Goal: Information Seeking & Learning: Find specific page/section

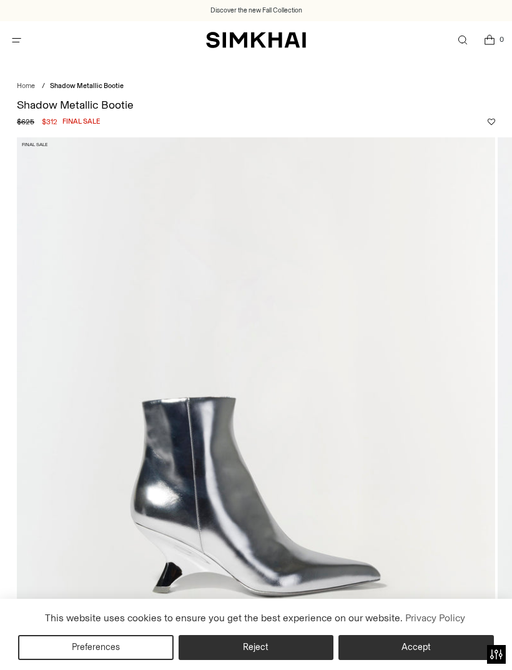
click at [440, 279] on img at bounding box center [256, 495] width 478 height 717
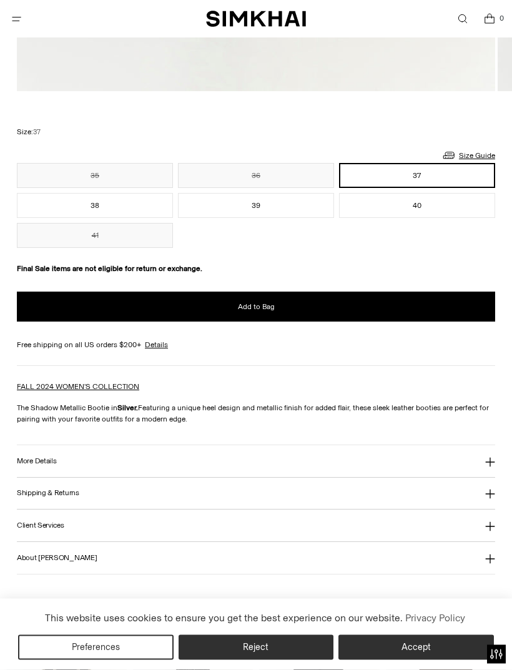
scroll to position [765, 0]
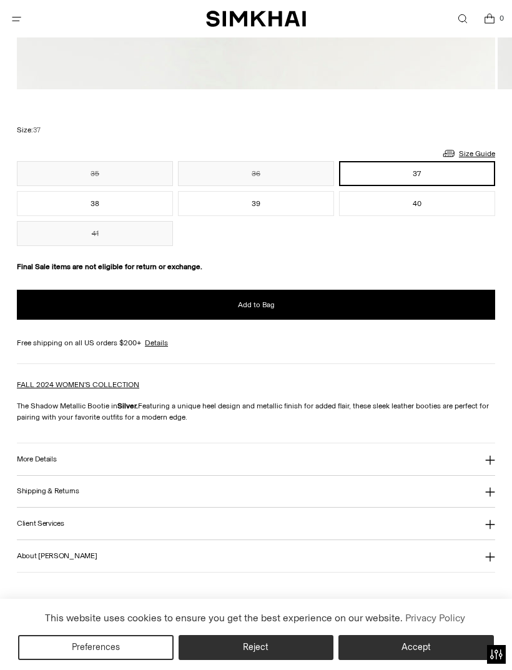
click at [230, 660] on button "Reject" at bounding box center [256, 647] width 155 height 25
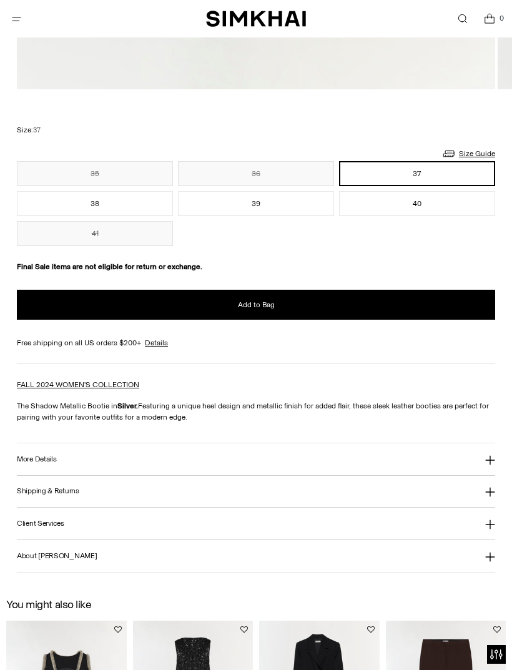
click at [227, 205] on button "39" at bounding box center [256, 203] width 156 height 25
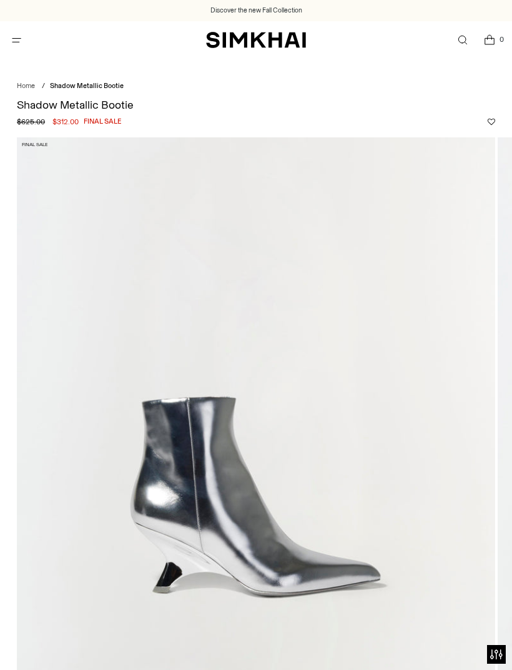
click at [19, 35] on icon "Open menu modal" at bounding box center [16, 40] width 13 height 10
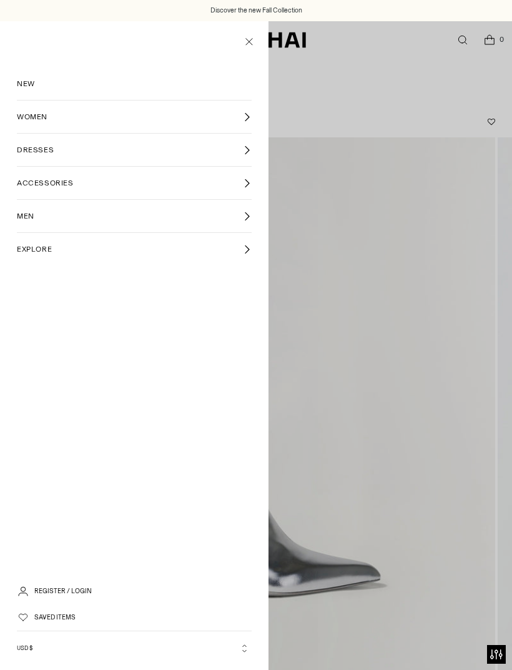
click at [31, 119] on span "WOMEN" at bounding box center [32, 116] width 31 height 11
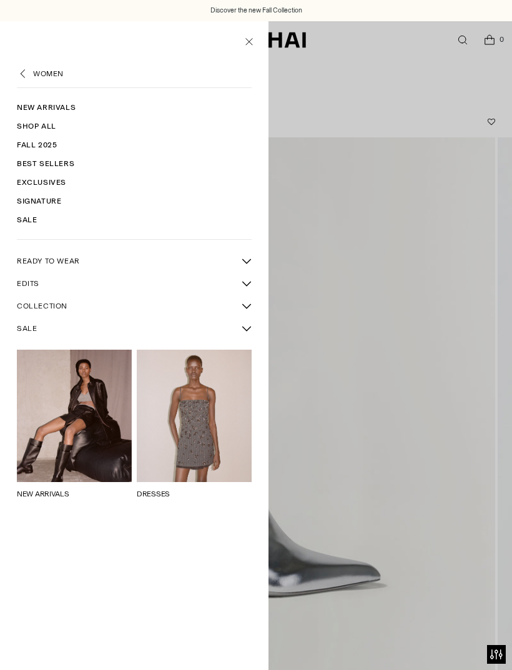
click at [24, 331] on span "SALE" at bounding box center [27, 328] width 20 height 11
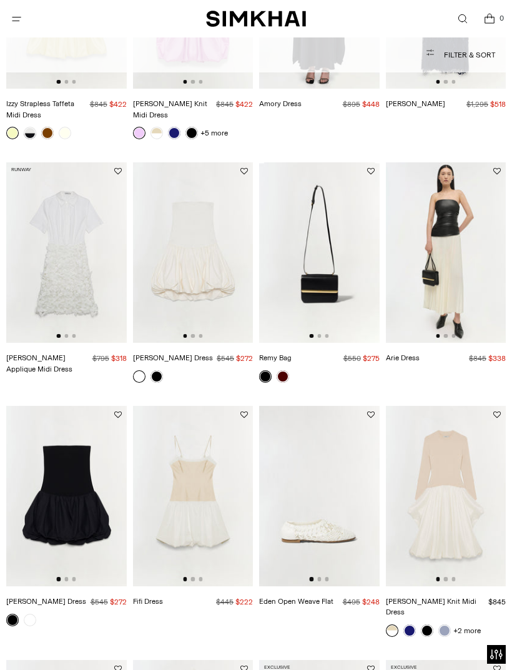
scroll to position [223, 0]
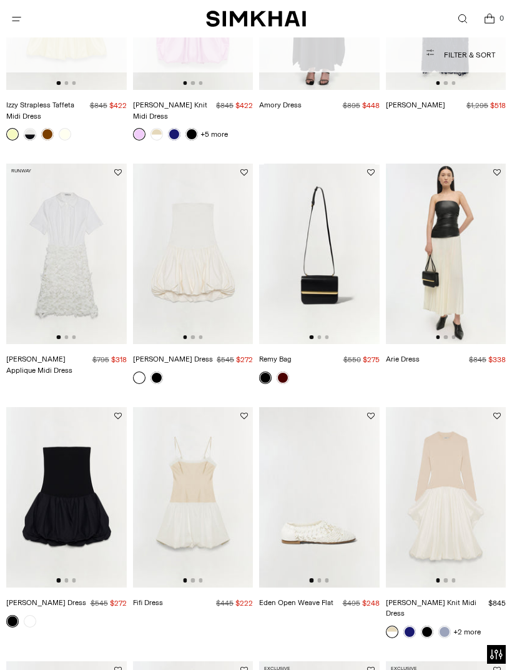
click at [280, 378] on link at bounding box center [283, 378] width 12 height 12
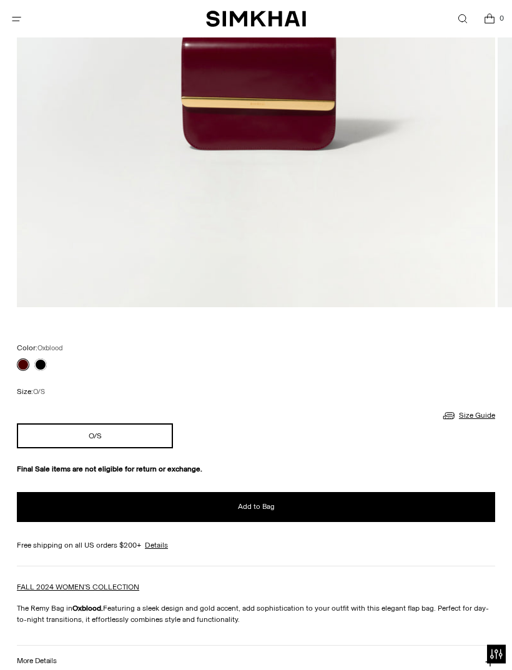
scroll to position [534, 0]
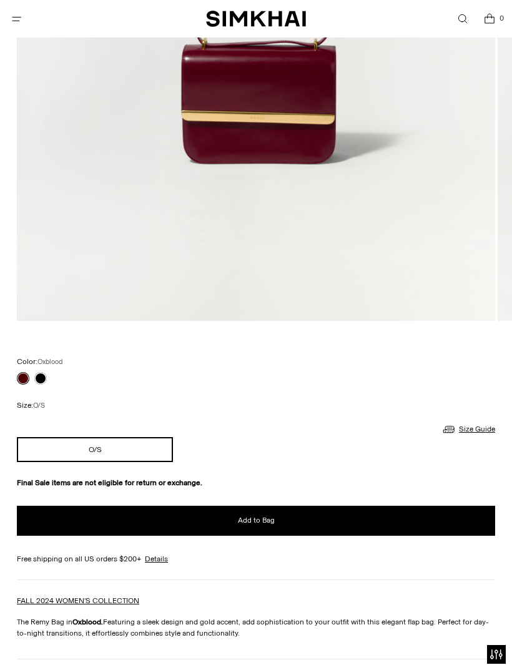
click at [46, 380] on link at bounding box center [40, 378] width 12 height 12
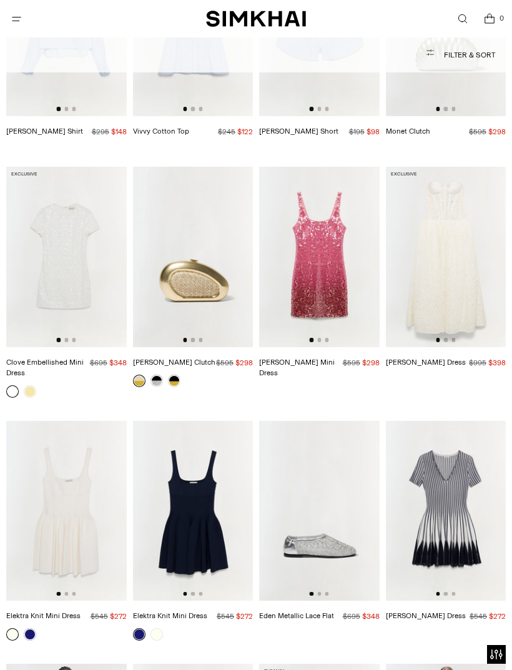
scroll to position [1931, 0]
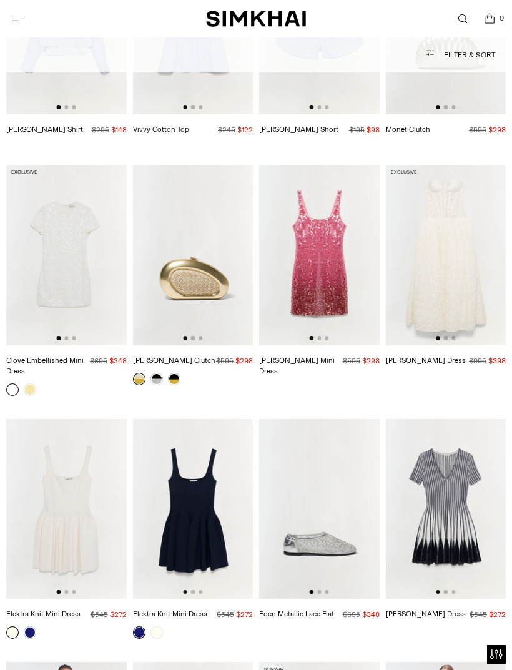
click at [160, 373] on link at bounding box center [156, 379] width 12 height 12
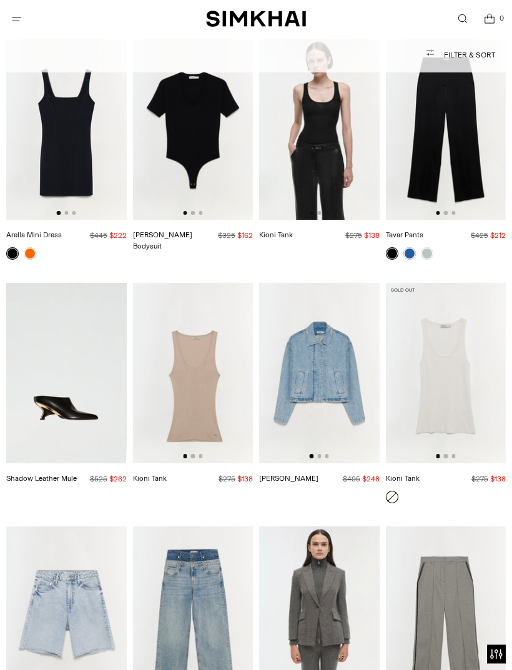
scroll to position [9381, 0]
click at [36, 474] on link "Shadow Leather Mule" at bounding box center [41, 478] width 71 height 9
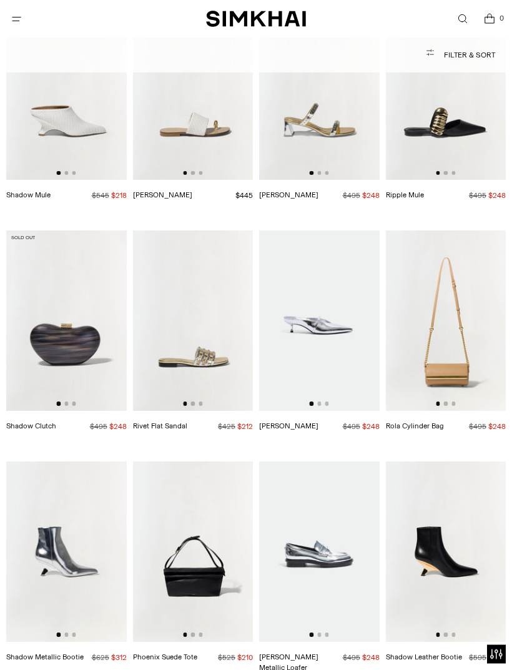
scroll to position [16552, 0]
click at [440, 461] on img at bounding box center [446, 551] width 121 height 180
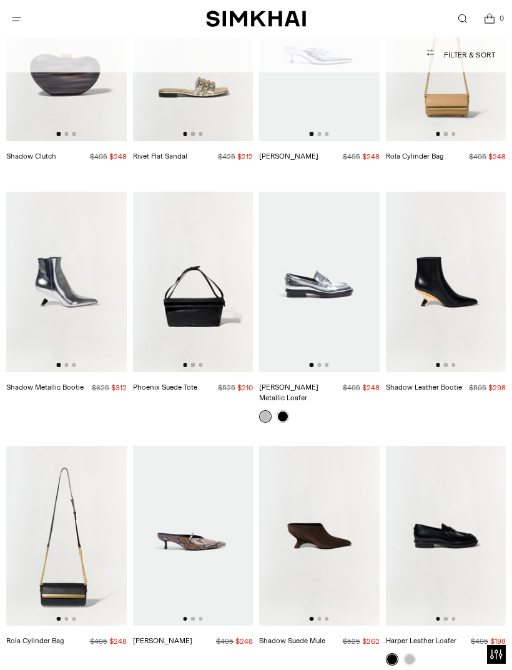
scroll to position [0, 0]
click at [185, 446] on img at bounding box center [193, 536] width 121 height 180
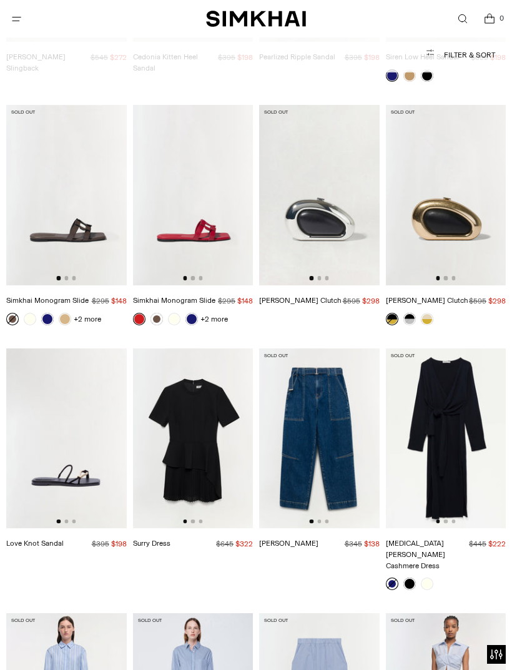
click at [71, 353] on img at bounding box center [66, 438] width 121 height 180
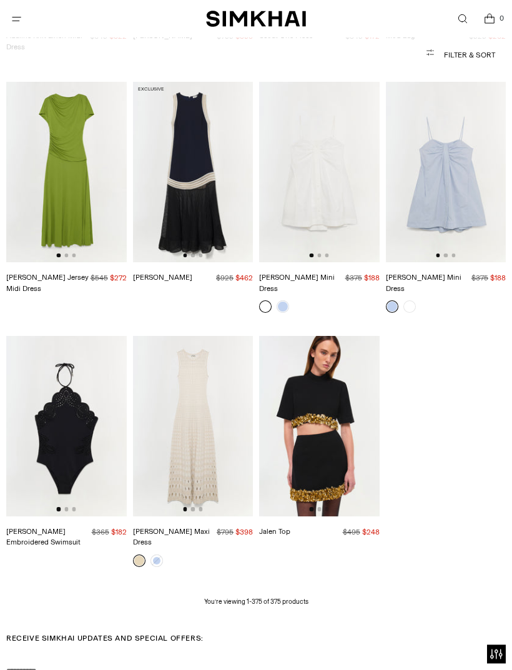
scroll to position [22600, 0]
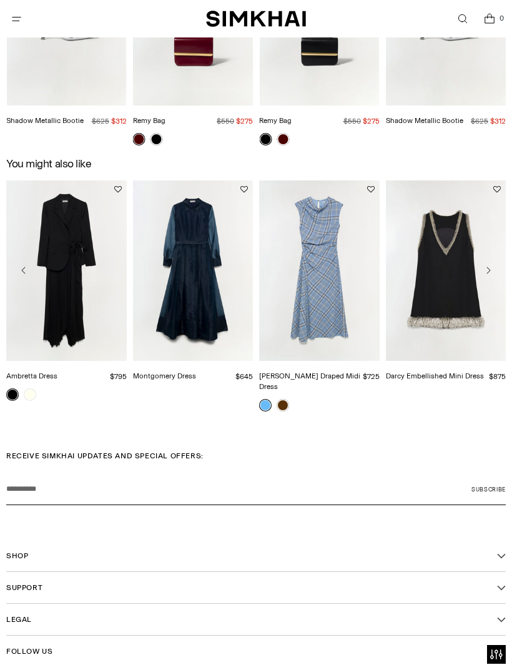
scroll to position [1438, 0]
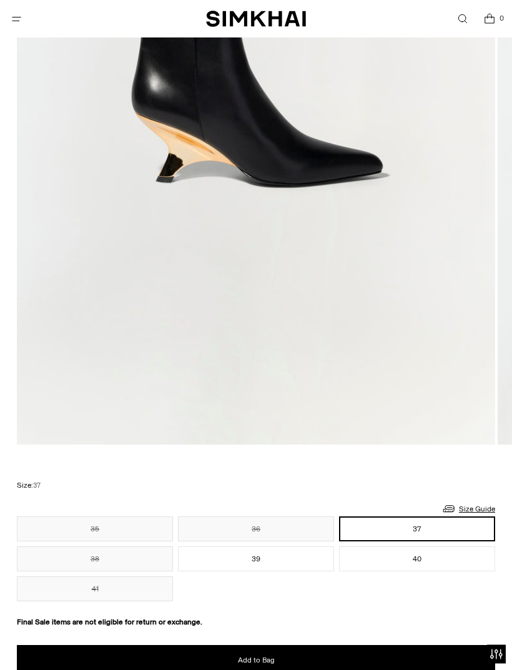
scroll to position [410, 0]
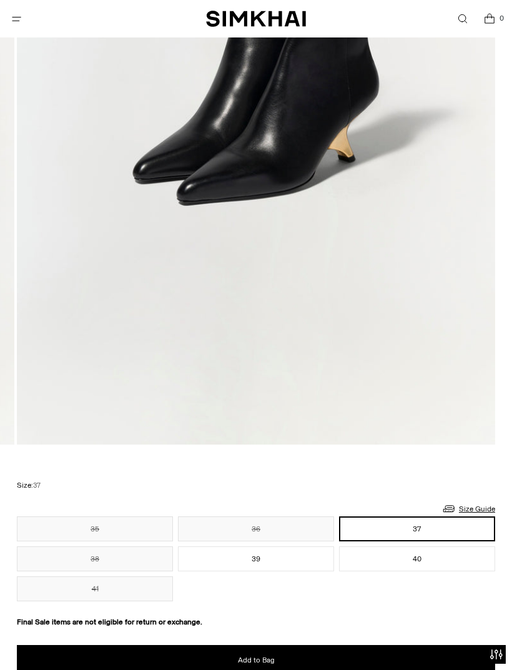
click at [248, 564] on button "39" at bounding box center [256, 558] width 156 height 25
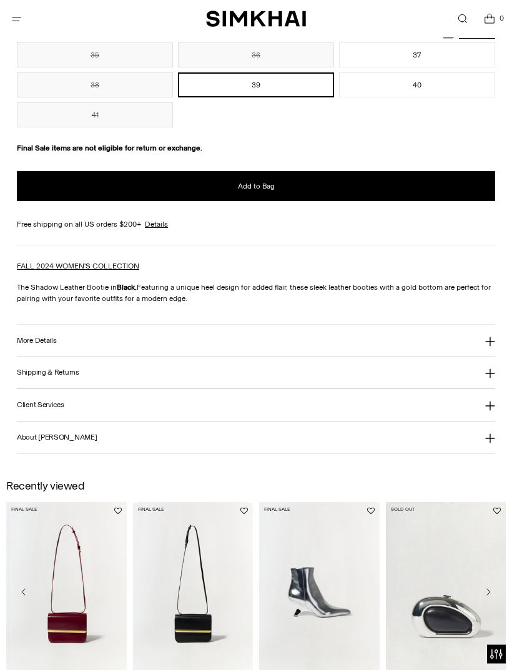
scroll to position [885, 0]
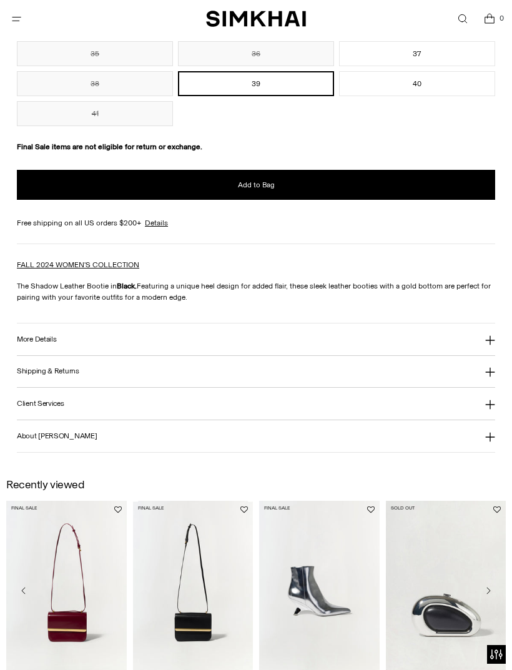
click at [49, 406] on h3 "Client Services" at bounding box center [40, 404] width 47 height 8
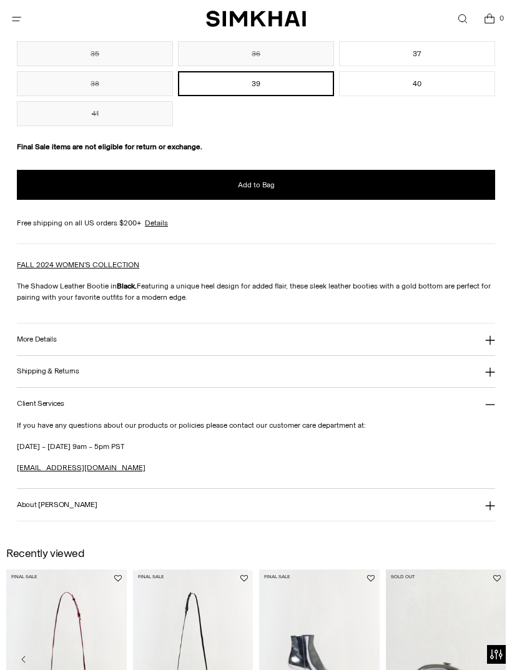
click at [34, 340] on h3 "More Details" at bounding box center [36, 339] width 39 height 8
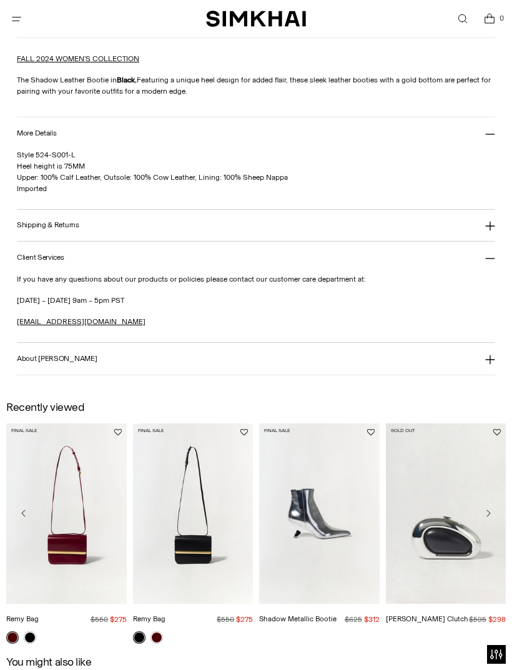
scroll to position [1163, 0]
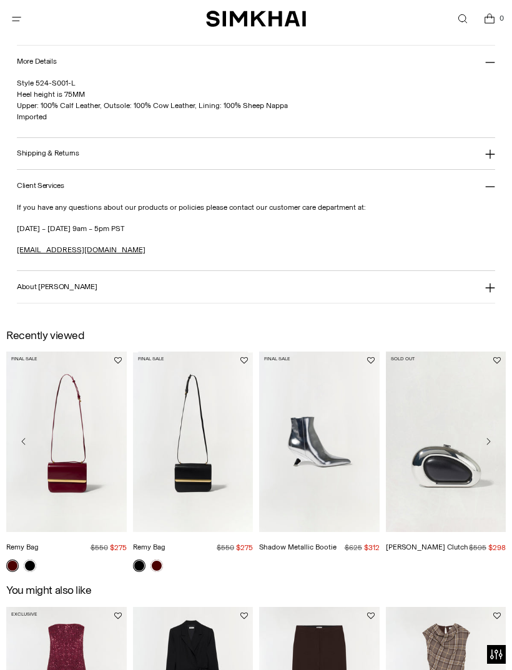
click at [30, 291] on h3 "About [PERSON_NAME]" at bounding box center [57, 287] width 80 height 8
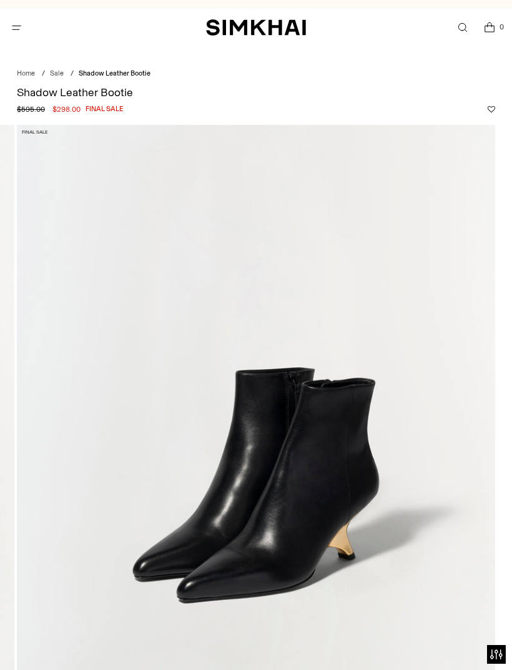
scroll to position [0, 0]
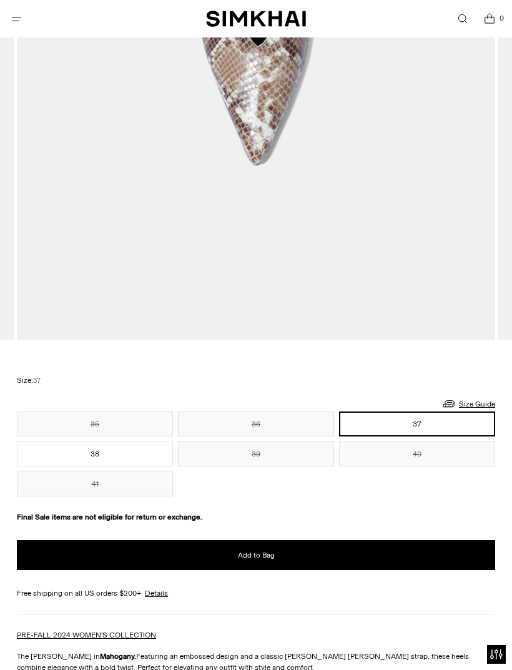
scroll to position [516, 0]
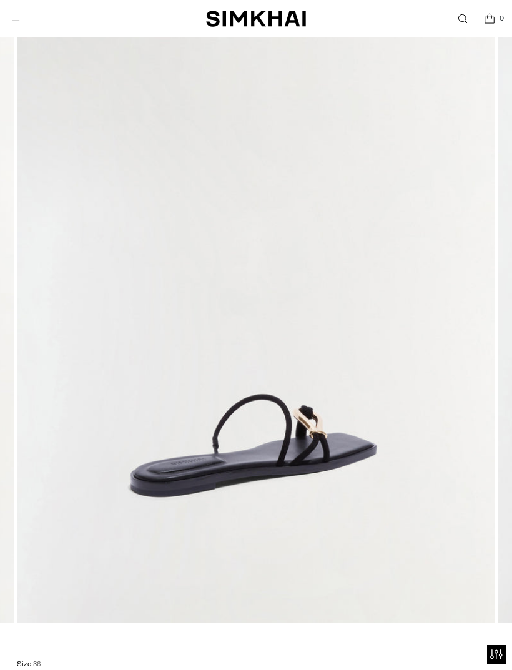
scroll to position [272, 0]
